Goal: Find specific page/section: Find specific page/section

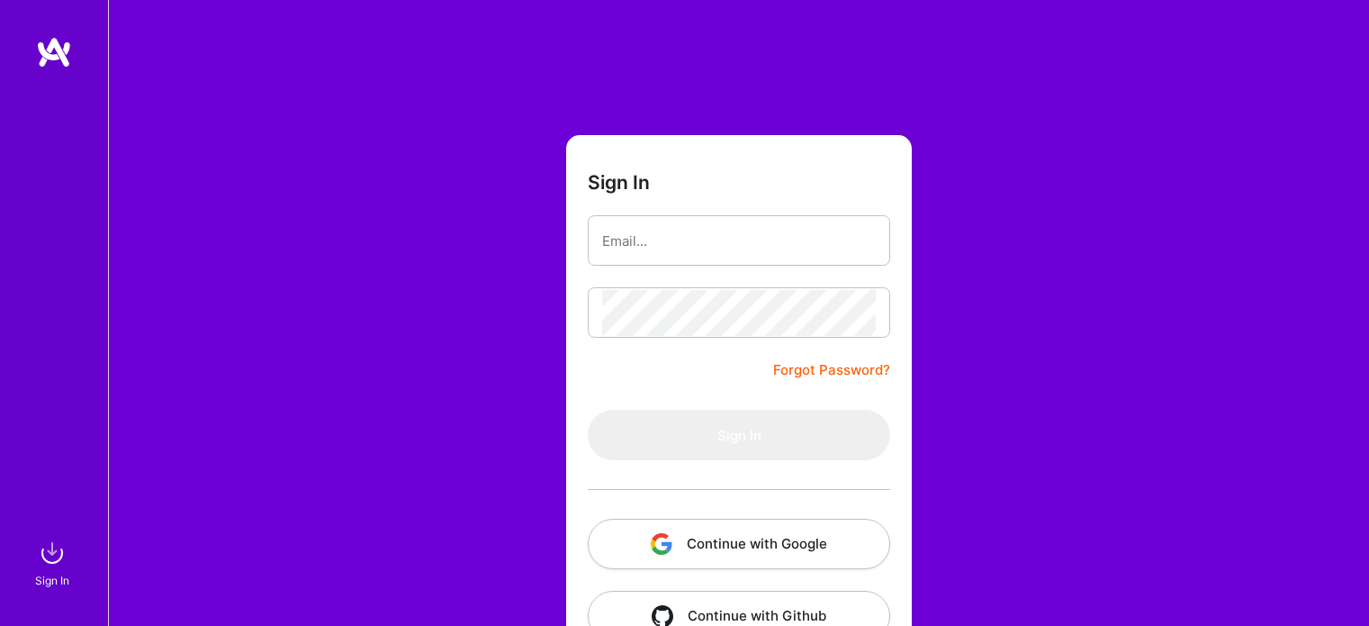
click at [754, 541] on button "Continue with Google" at bounding box center [739, 543] width 302 height 50
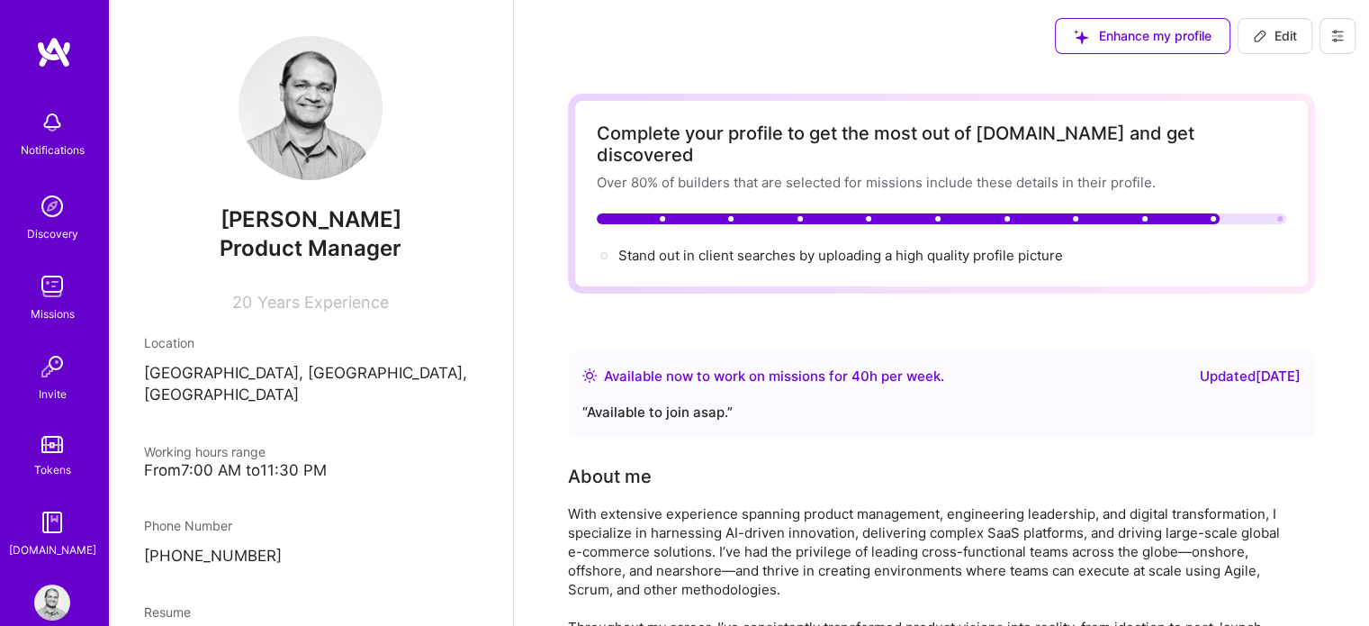
click at [47, 295] on img at bounding box center [52, 286] width 36 height 36
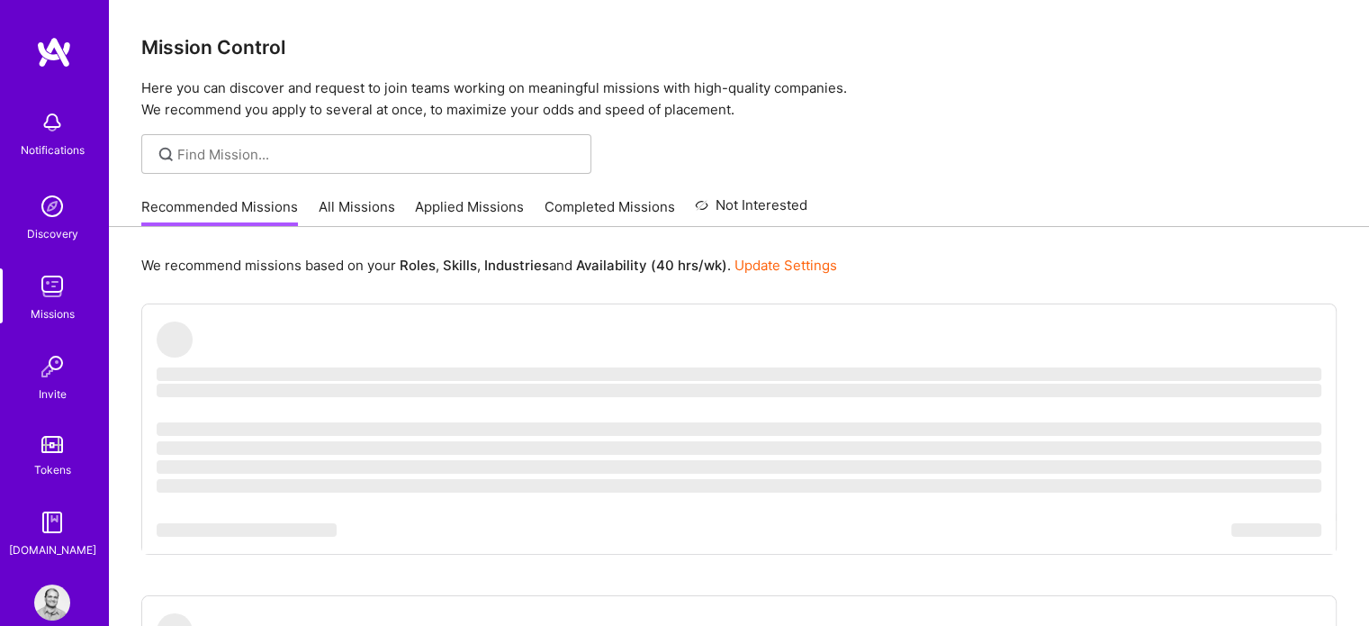
click at [330, 203] on link "All Missions" at bounding box center [357, 212] width 77 height 30
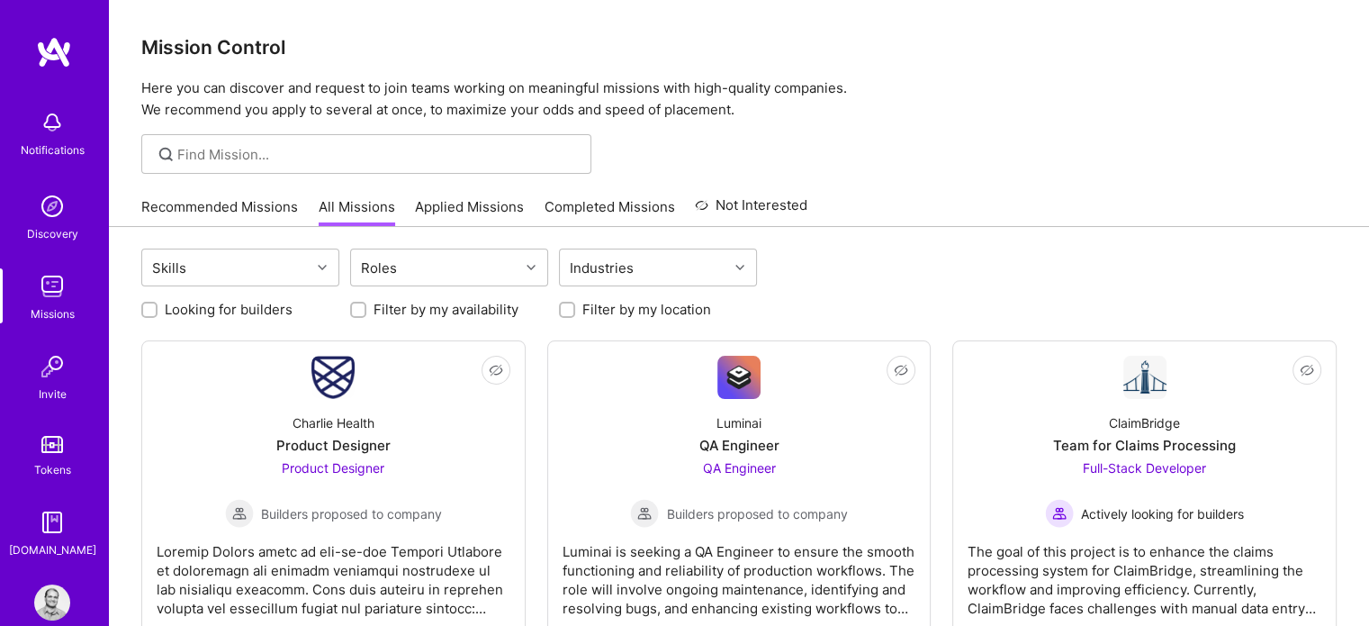
click at [145, 304] on input "Looking for builders" at bounding box center [151, 310] width 13 height 13
checkbox input "true"
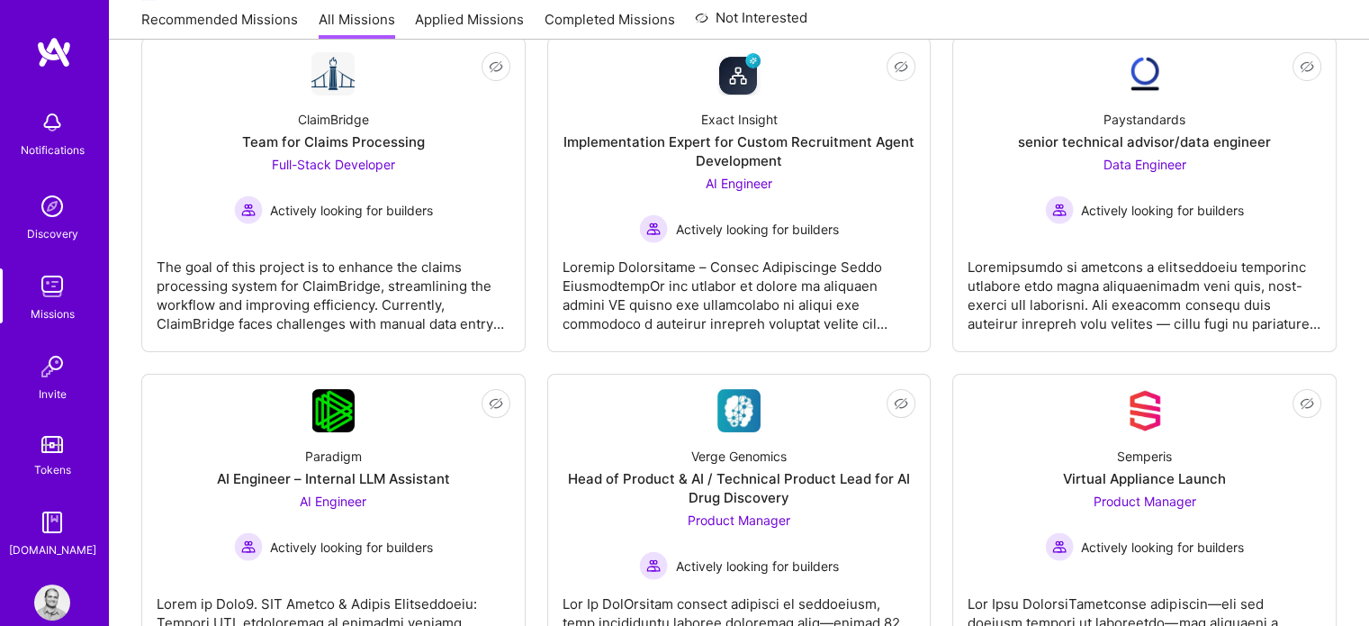
scroll to position [450, 0]
